Goal: Browse casually

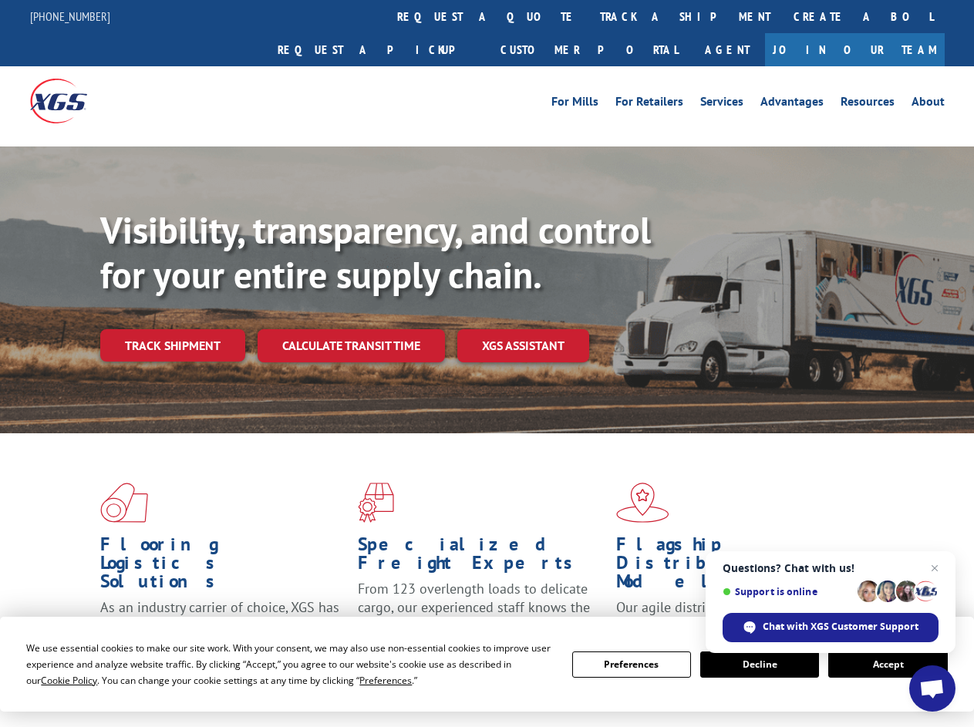
click at [486, 363] on div "Visibility, transparency, and control for your entire supply chain. Track shipm…" at bounding box center [536, 315] width 873 height 215
click at [54, 680] on span "Cookie Policy" at bounding box center [69, 680] width 56 height 13
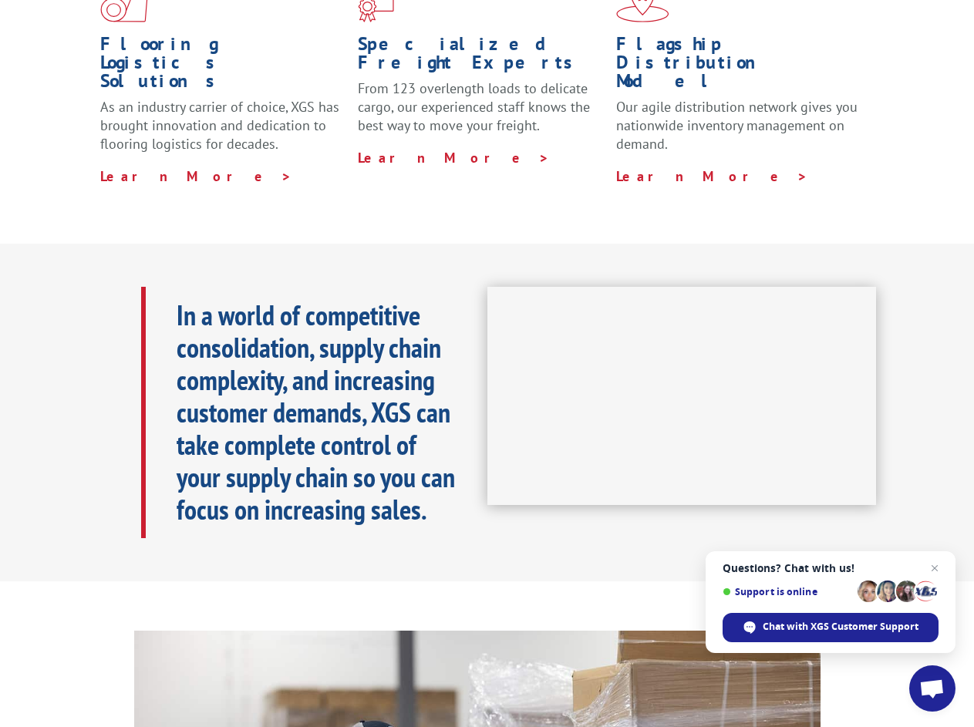
click at [487, 363] on iframe at bounding box center [681, 396] width 389 height 219
click at [441, 35] on h1 "Specialized Freight Experts" at bounding box center [481, 57] width 246 height 45
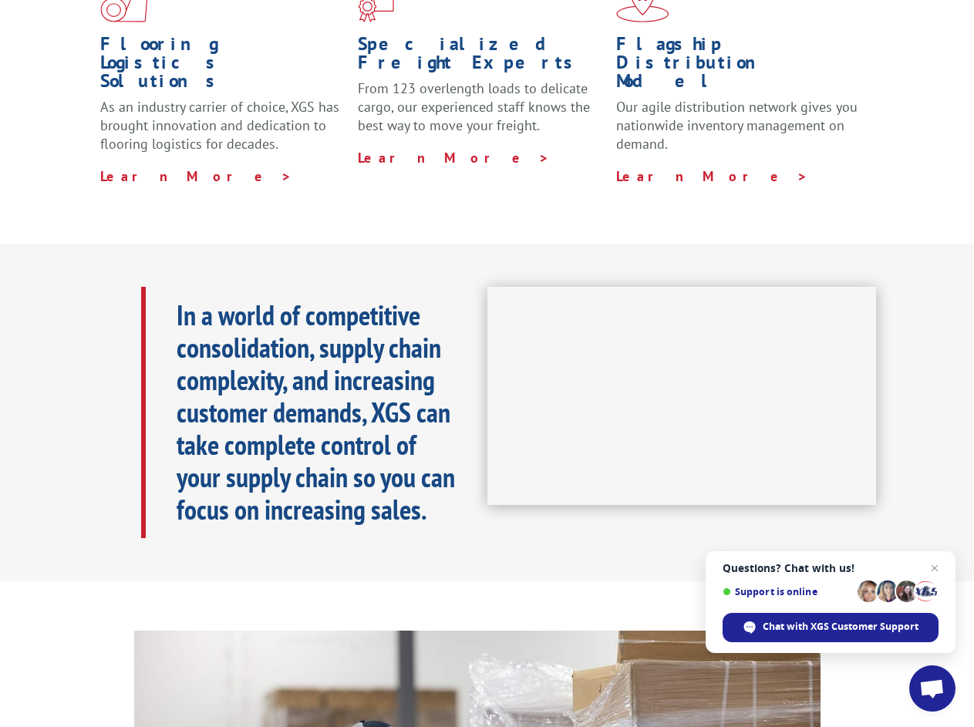
click at [538, 35] on h1 "Specialized Freight Experts" at bounding box center [481, 57] width 246 height 45
click at [634, 35] on h1 "Flagship Distribution Model" at bounding box center [739, 66] width 246 height 63
